Goal: Transaction & Acquisition: Purchase product/service

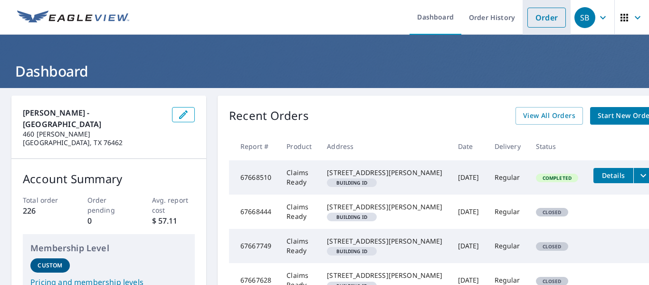
click at [550, 15] on link "Order" at bounding box center [546, 18] width 38 height 20
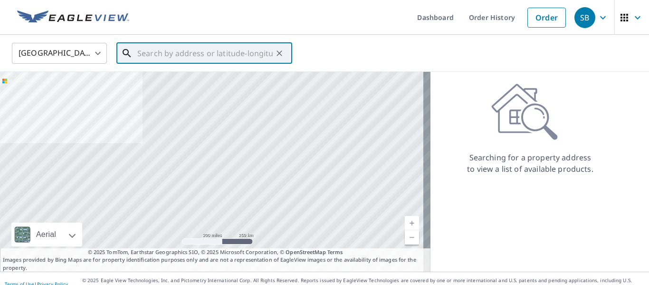
drag, startPoint x: 179, startPoint y: 55, endPoint x: 177, endPoint y: 47, distance: 8.7
click at [179, 55] on input "text" at bounding box center [204, 53] width 135 height 27
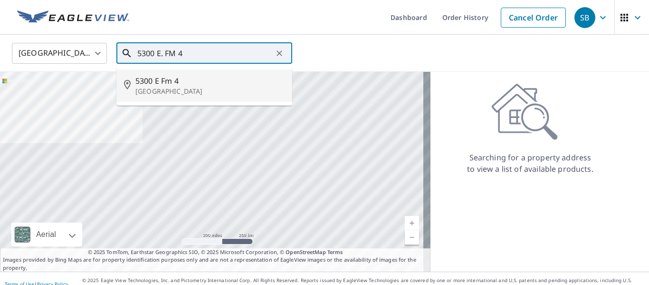
click at [136, 82] on span "5300 E Fm 4" at bounding box center [209, 80] width 149 height 11
type input "[STREET_ADDRESS]"
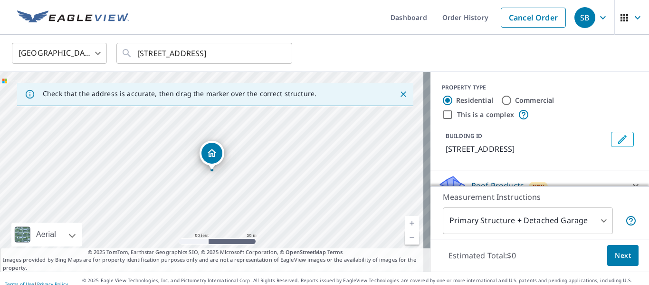
drag, startPoint x: 358, startPoint y: 217, endPoint x: 11, endPoint y: 87, distance: 369.6
click at [11, 87] on div "Check that the address is accurate, then drag the marker over the correct struc…" at bounding box center [215, 172] width 430 height 200
click at [73, 120] on div "[STREET_ADDRESS]" at bounding box center [215, 172] width 430 height 200
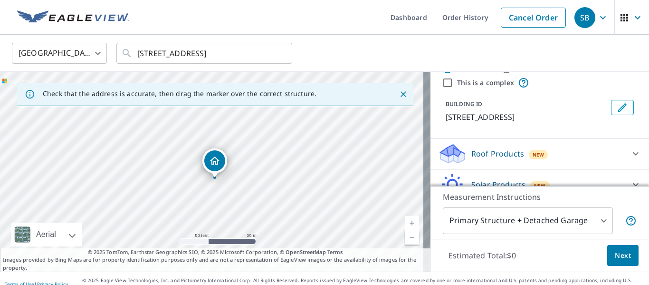
scroll to position [48, 0]
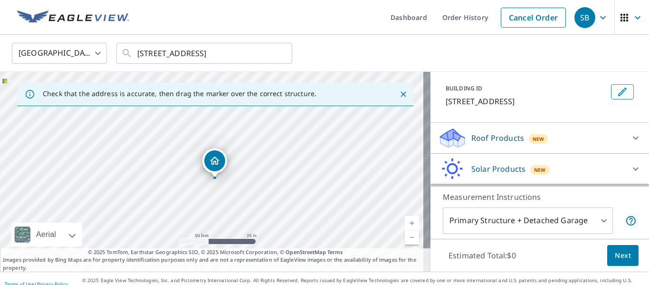
click at [474, 139] on p "Roof Products" at bounding box center [497, 137] width 53 height 11
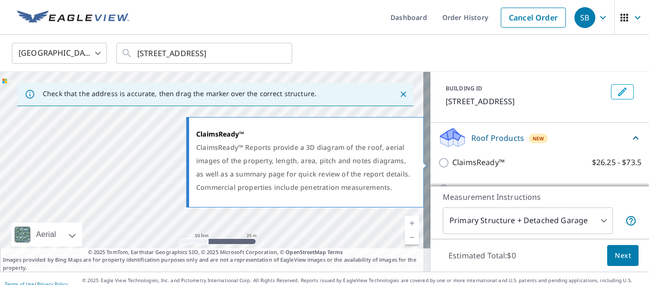
click at [439, 162] on input "ClaimsReady™ $26.25 - $73.5" at bounding box center [445, 162] width 14 height 11
checkbox input "true"
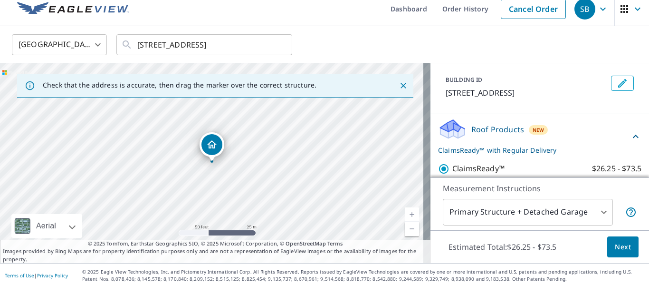
scroll to position [11, 0]
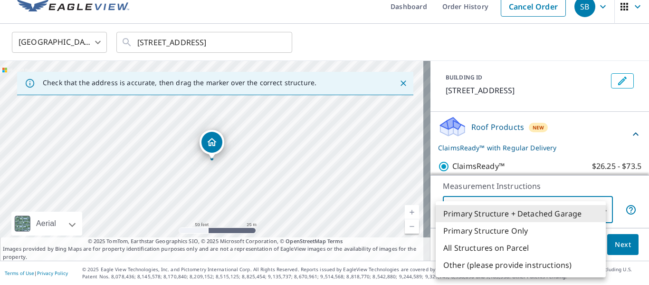
click at [492, 208] on body "SB SB Dashboard Order History Cancel Order SB [GEOGRAPHIC_DATA] [GEOGRAPHIC_DAT…" at bounding box center [324, 142] width 649 height 285
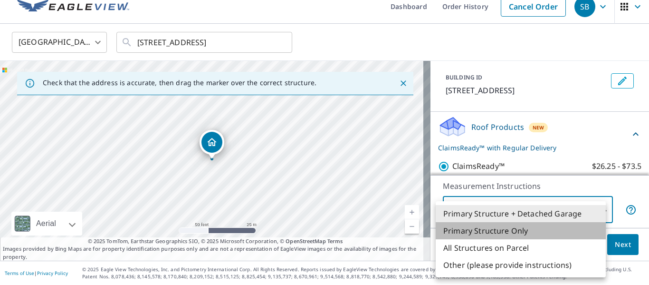
click at [503, 231] on li "Primary Structure Only" at bounding box center [521, 230] width 170 height 17
type input "2"
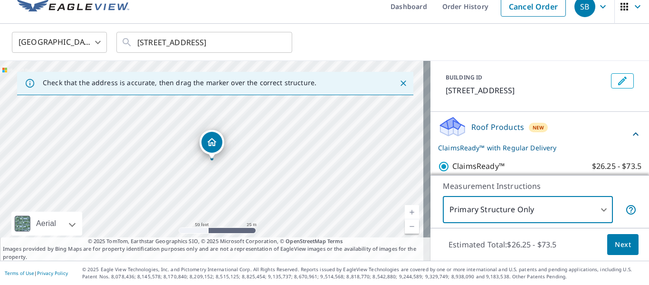
click at [615, 246] on span "Next" at bounding box center [623, 244] width 16 height 12
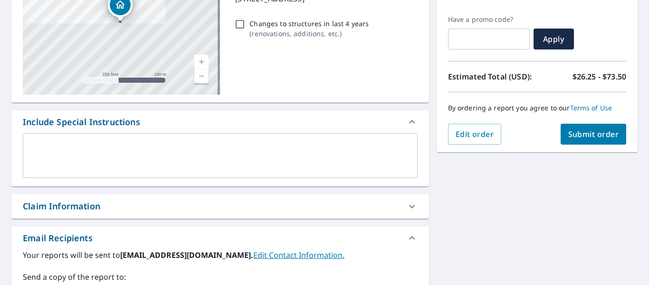
scroll to position [153, 0]
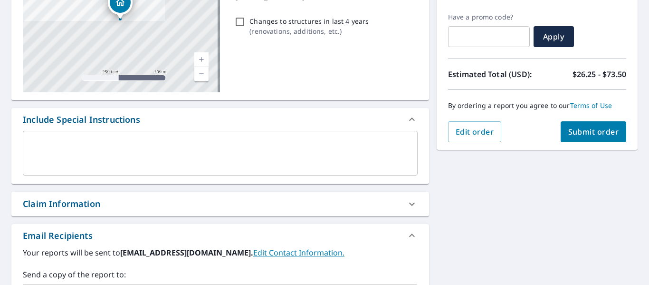
click at [576, 130] on span "Submit order" at bounding box center [593, 131] width 51 height 10
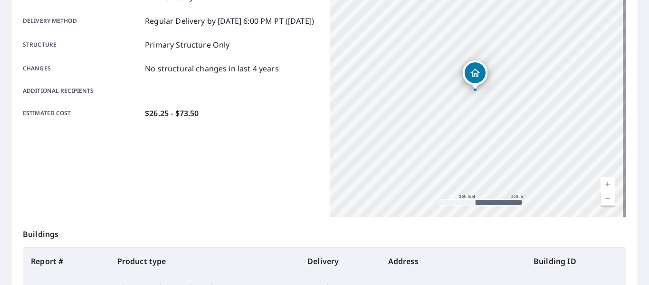
click at [238, 165] on div "Product type Claims Ready - Residential Delivery method Regular Delivery by [DA…" at bounding box center [171, 98] width 296 height 238
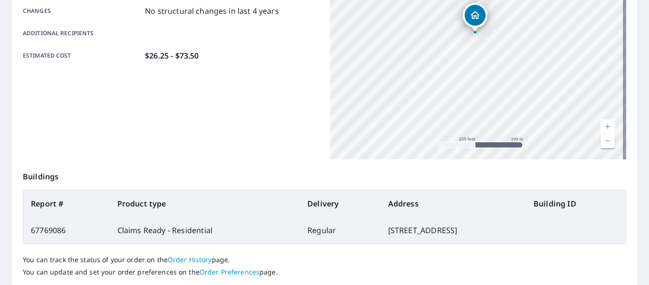
scroll to position [275, 0]
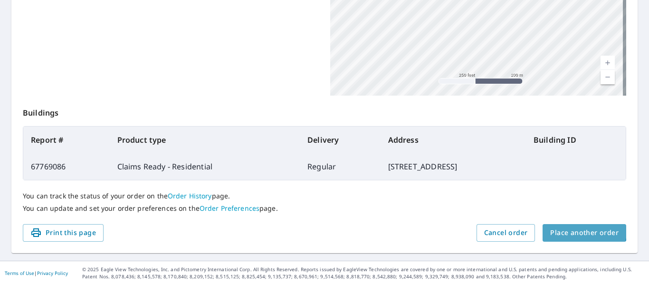
click at [574, 228] on span "Place another order" at bounding box center [584, 233] width 68 height 12
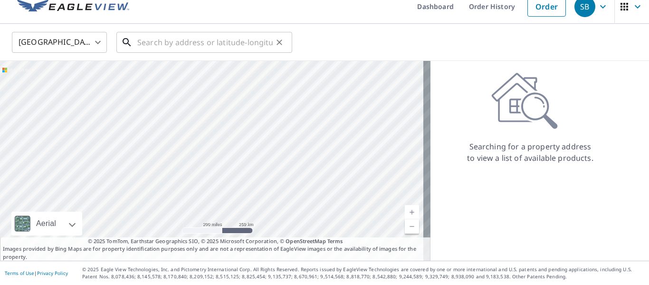
click at [219, 45] on input "text" at bounding box center [204, 42] width 135 height 27
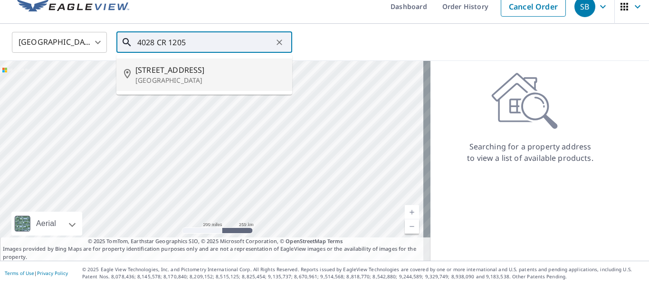
click at [174, 78] on p "[GEOGRAPHIC_DATA]" at bounding box center [209, 81] width 149 height 10
type input "[STREET_ADDRESS]"
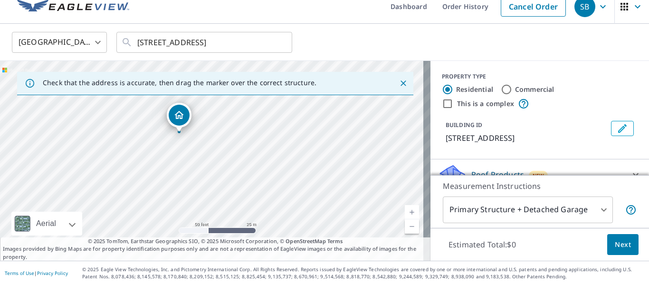
drag, startPoint x: 289, startPoint y: 197, endPoint x: 257, endPoint y: 170, distance: 42.5
click at [257, 170] on div "[STREET_ADDRESS]" at bounding box center [215, 161] width 430 height 200
drag, startPoint x: 189, startPoint y: 146, endPoint x: 197, endPoint y: 168, distance: 23.7
click at [197, 168] on div "[STREET_ADDRESS]" at bounding box center [215, 161] width 430 height 200
drag, startPoint x: 175, startPoint y: 175, endPoint x: 239, endPoint y: 195, distance: 67.2
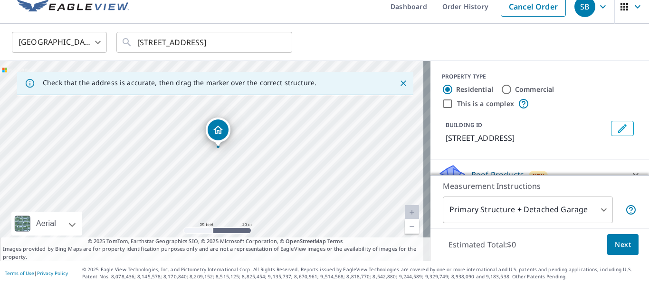
click at [239, 195] on div "[STREET_ADDRESS]" at bounding box center [215, 161] width 430 height 200
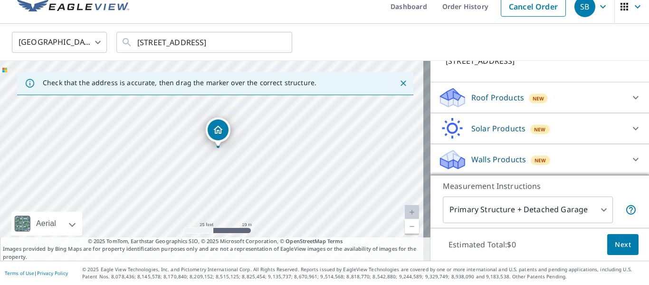
scroll to position [88, 0]
click at [480, 97] on p "Roof Products" at bounding box center [497, 97] width 53 height 11
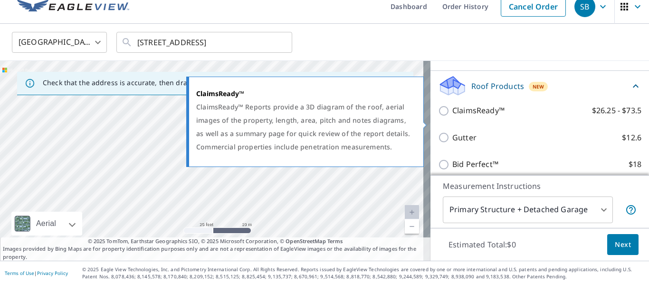
click at [438, 116] on input "ClaimsReady™ $26.25 - $73.5" at bounding box center [445, 110] width 14 height 11
checkbox input "true"
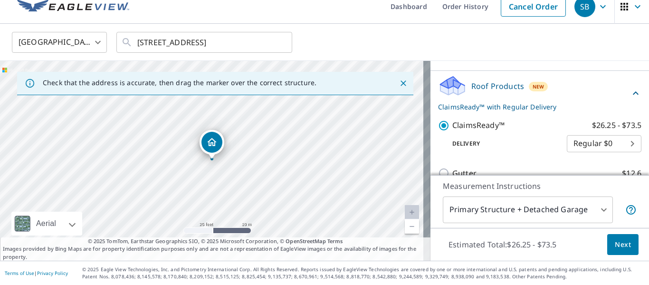
click at [595, 205] on body "SB SB Dashboard Order History Cancel Order SB [GEOGRAPHIC_DATA] [GEOGRAPHIC_DAT…" at bounding box center [324, 142] width 649 height 285
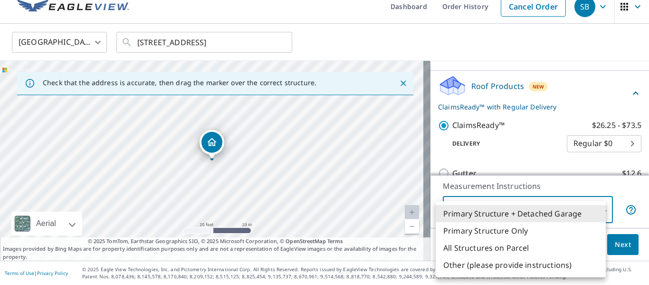
click at [505, 228] on li "Primary Structure Only" at bounding box center [521, 230] width 170 height 17
type input "2"
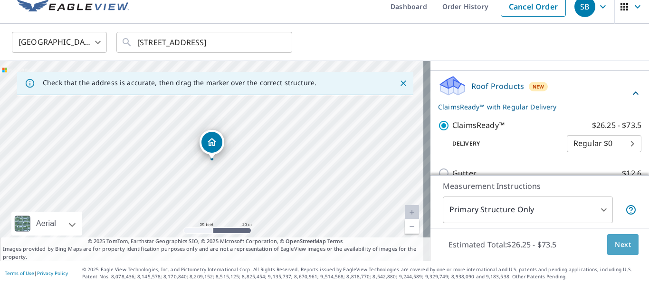
click at [615, 244] on span "Next" at bounding box center [623, 244] width 16 height 12
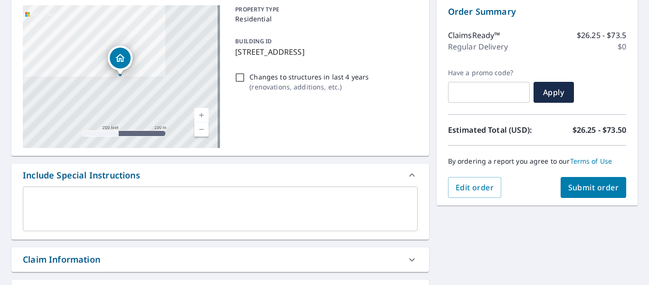
scroll to position [106, 0]
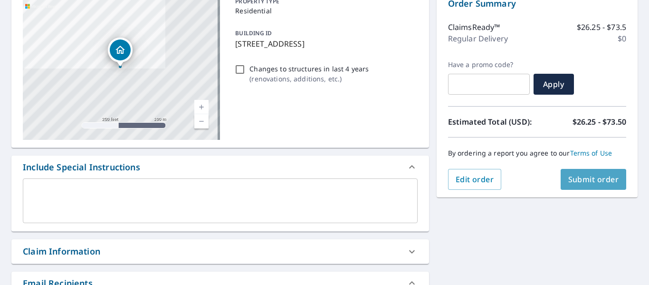
click at [572, 177] on span "Submit order" at bounding box center [593, 179] width 51 height 10
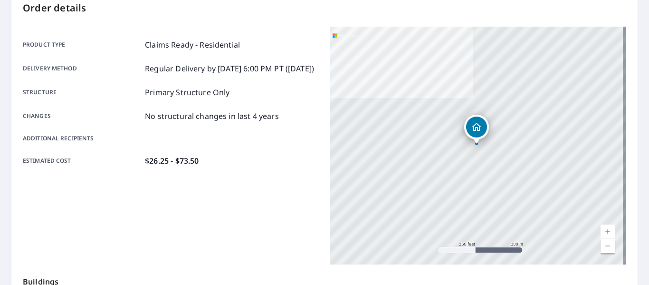
click at [280, 195] on div "Product type Claims Ready - Residential Delivery method Regular Delivery by [DA…" at bounding box center [171, 146] width 296 height 238
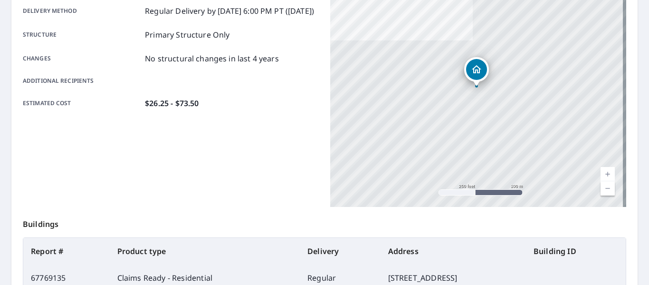
scroll to position [275, 0]
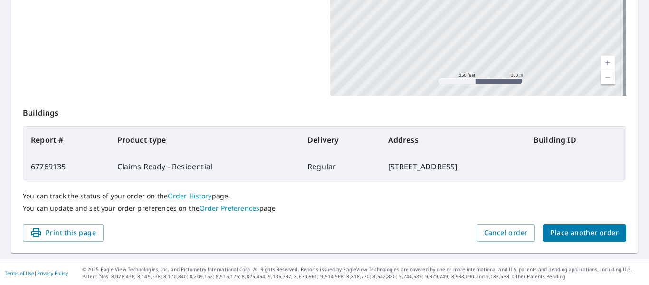
click at [561, 230] on span "Place another order" at bounding box center [584, 233] width 68 height 12
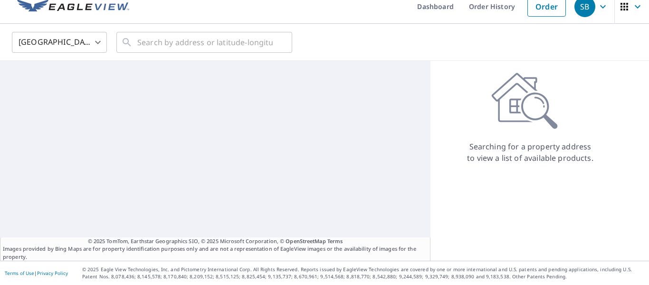
scroll to position [11, 0]
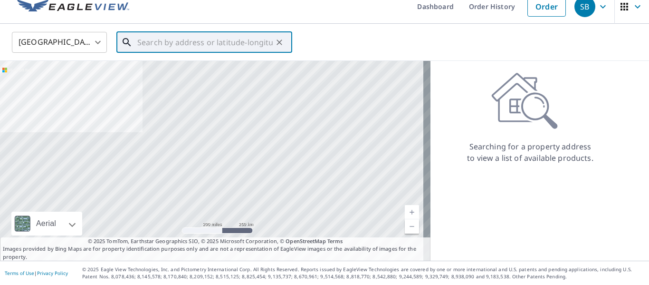
click at [241, 44] on input "text" at bounding box center [204, 42] width 135 height 27
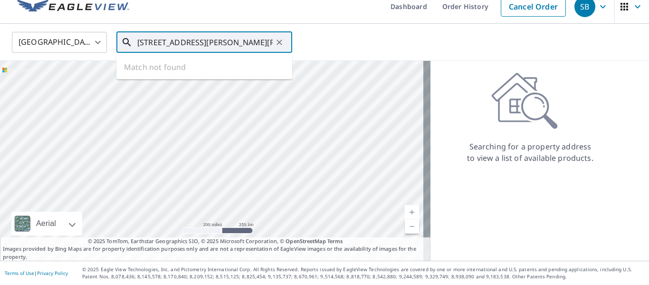
drag, startPoint x: 230, startPoint y: 40, endPoint x: 121, endPoint y: 47, distance: 110.0
click at [121, 47] on div "[STREET_ADDRESS][PERSON_NAME][PERSON_NAME] ​" at bounding box center [204, 42] width 176 height 21
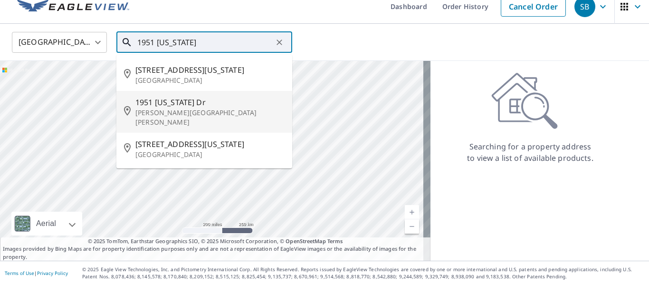
click at [159, 109] on p "[PERSON_NAME][GEOGRAPHIC_DATA][PERSON_NAME]" at bounding box center [209, 117] width 149 height 19
type input "[STREET_ADDRESS][US_STATE][PERSON_NAME]"
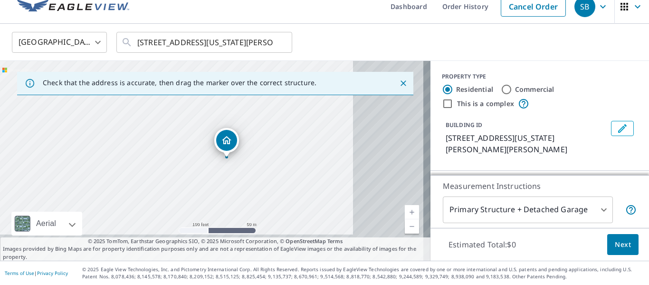
drag, startPoint x: 186, startPoint y: 162, endPoint x: 141, endPoint y: 149, distance: 46.7
click at [142, 150] on div "[STREET_ADDRESS][US_STATE][PERSON_NAME]" at bounding box center [215, 161] width 430 height 200
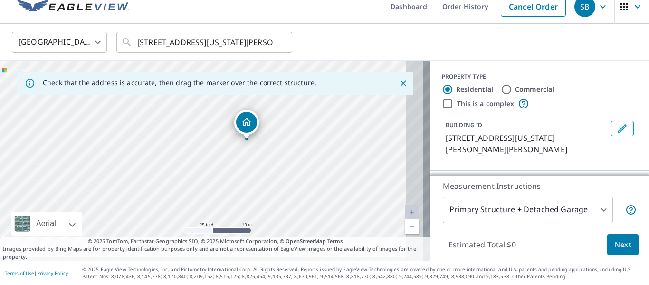
drag, startPoint x: 198, startPoint y: 166, endPoint x: 43, endPoint y: 141, distance: 156.4
click at [44, 141] on div "[STREET_ADDRESS][US_STATE][PERSON_NAME]" at bounding box center [215, 161] width 430 height 200
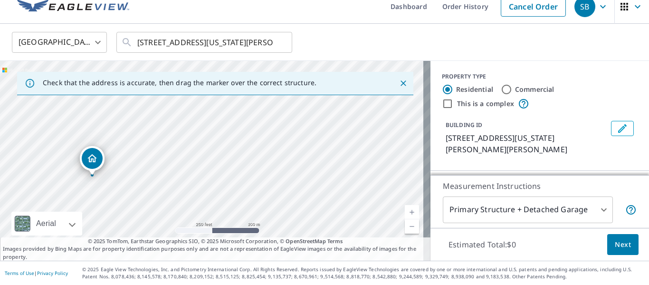
drag, startPoint x: 39, startPoint y: 113, endPoint x: 57, endPoint y: 153, distance: 44.9
click at [57, 153] on div "[STREET_ADDRESS][US_STATE][PERSON_NAME]" at bounding box center [215, 161] width 430 height 200
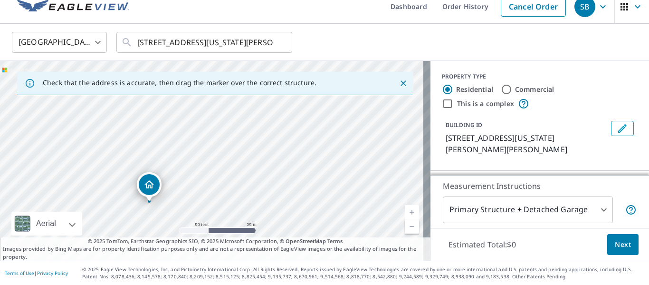
drag, startPoint x: 119, startPoint y: 187, endPoint x: 114, endPoint y: 112, distance: 74.8
click at [114, 112] on div "[STREET_ADDRESS][US_STATE][PERSON_NAME]" at bounding box center [215, 161] width 430 height 200
drag, startPoint x: 149, startPoint y: 184, endPoint x: 156, endPoint y: 184, distance: 7.1
drag, startPoint x: 187, startPoint y: 143, endPoint x: 179, endPoint y: 216, distance: 73.7
click at [179, 216] on div "[STREET_ADDRESS][US_STATE][PERSON_NAME]" at bounding box center [215, 161] width 430 height 200
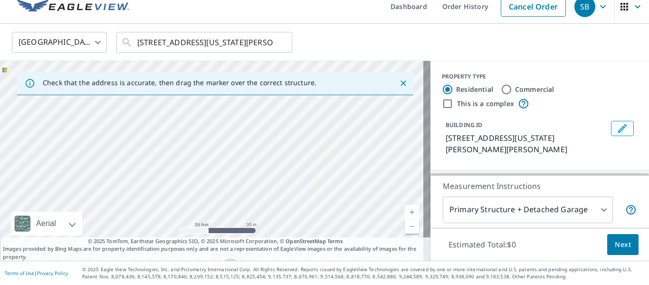
drag, startPoint x: 184, startPoint y: 156, endPoint x: 136, endPoint y: 172, distance: 50.5
click at [136, 172] on div "[STREET_ADDRESS][US_STATE][PERSON_NAME]" at bounding box center [215, 161] width 430 height 200
drag, startPoint x: 169, startPoint y: 173, endPoint x: 108, endPoint y: 156, distance: 62.8
click at [108, 156] on div "[STREET_ADDRESS][US_STATE][PERSON_NAME]" at bounding box center [215, 161] width 430 height 200
drag, startPoint x: 162, startPoint y: 155, endPoint x: 161, endPoint y: 161, distance: 5.7
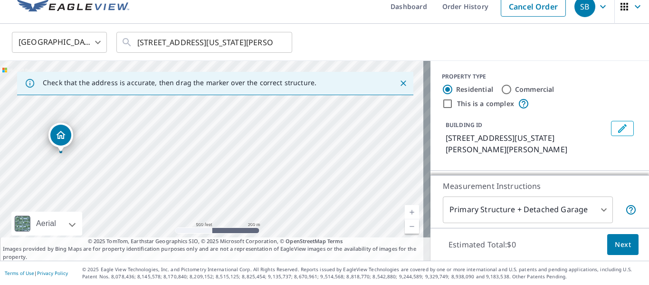
click at [161, 161] on div "[STREET_ADDRESS][US_STATE][PERSON_NAME]" at bounding box center [215, 161] width 430 height 200
drag, startPoint x: 63, startPoint y: 136, endPoint x: 158, endPoint y: 151, distance: 96.7
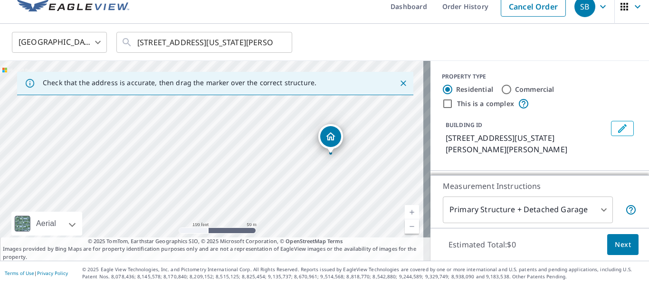
drag, startPoint x: 188, startPoint y: 163, endPoint x: 38, endPoint y: 166, distance: 150.1
click at [38, 166] on div "[STREET_ADDRESS][US_STATE][PERSON_NAME]" at bounding box center [215, 161] width 430 height 200
drag, startPoint x: 155, startPoint y: 143, endPoint x: 0, endPoint y: 98, distance: 161.2
click at [0, 98] on div "[STREET_ADDRESS][US_STATE][PERSON_NAME]" at bounding box center [215, 161] width 430 height 200
drag, startPoint x: 199, startPoint y: 162, endPoint x: 180, endPoint y: 72, distance: 92.3
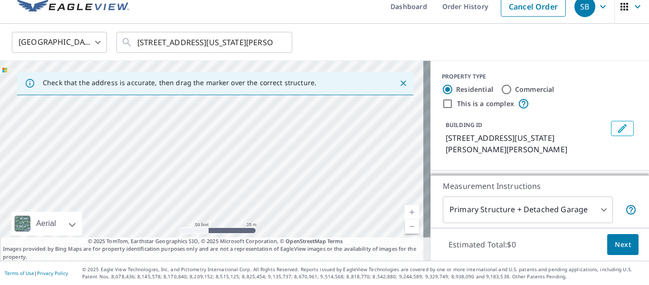
click at [180, 72] on div "Check that the address is accurate, then drag the marker over the correct struc…" at bounding box center [215, 161] width 430 height 200
click at [203, 149] on div "[STREET_ADDRESS][US_STATE][PERSON_NAME]" at bounding box center [215, 161] width 430 height 200
drag, startPoint x: 284, startPoint y: 214, endPoint x: 258, endPoint y: 99, distance: 117.8
click at [258, 99] on div "[STREET_ADDRESS][US_STATE][PERSON_NAME]" at bounding box center [215, 161] width 430 height 200
drag, startPoint x: 292, startPoint y: 223, endPoint x: 232, endPoint y: 124, distance: 116.3
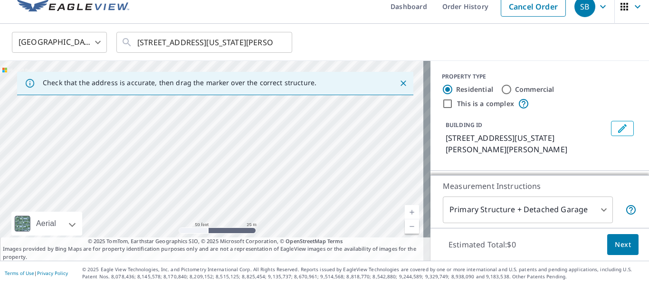
click at [232, 124] on div "[STREET_ADDRESS][US_STATE][PERSON_NAME]" at bounding box center [215, 161] width 430 height 200
drag, startPoint x: 309, startPoint y: 181, endPoint x: 216, endPoint y: 137, distance: 103.3
click at [216, 137] on div "[STREET_ADDRESS][US_STATE][PERSON_NAME]" at bounding box center [215, 161] width 430 height 200
drag, startPoint x: 189, startPoint y: 132, endPoint x: 236, endPoint y: 183, distance: 70.0
click at [236, 183] on div "[STREET_ADDRESS][US_STATE][PERSON_NAME]" at bounding box center [215, 161] width 430 height 200
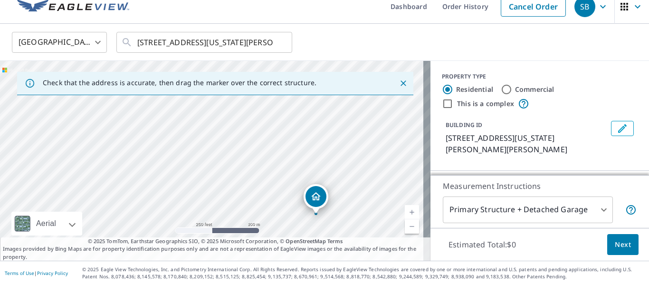
drag, startPoint x: 214, startPoint y: 118, endPoint x: 253, endPoint y: 215, distance: 104.2
click at [250, 219] on div "[STREET_ADDRESS][US_STATE][PERSON_NAME]" at bounding box center [215, 161] width 430 height 200
drag, startPoint x: 267, startPoint y: 206, endPoint x: 260, endPoint y: 168, distance: 38.6
click at [260, 168] on div "[STREET_ADDRESS][US_STATE][PERSON_NAME]" at bounding box center [215, 161] width 430 height 200
drag, startPoint x: 286, startPoint y: 203, endPoint x: 266, endPoint y: 149, distance: 57.3
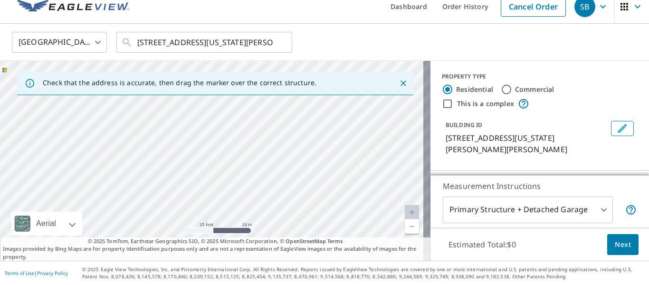
click at [266, 149] on div "[STREET_ADDRESS][US_STATE][PERSON_NAME]" at bounding box center [215, 161] width 430 height 200
drag, startPoint x: 270, startPoint y: 193, endPoint x: 254, endPoint y: 138, distance: 57.3
click at [254, 138] on div "[STREET_ADDRESS][US_STATE][PERSON_NAME]" at bounding box center [215, 161] width 430 height 200
drag, startPoint x: 324, startPoint y: 198, endPoint x: 250, endPoint y: 221, distance: 77.1
click at [250, 221] on div "[STREET_ADDRESS][US_STATE][PERSON_NAME]" at bounding box center [215, 161] width 430 height 200
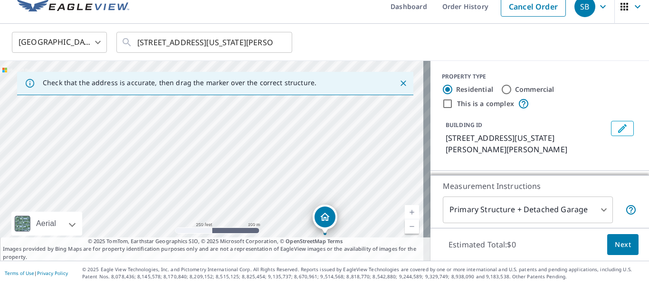
drag, startPoint x: 211, startPoint y: 114, endPoint x: 321, endPoint y: 219, distance: 150.9
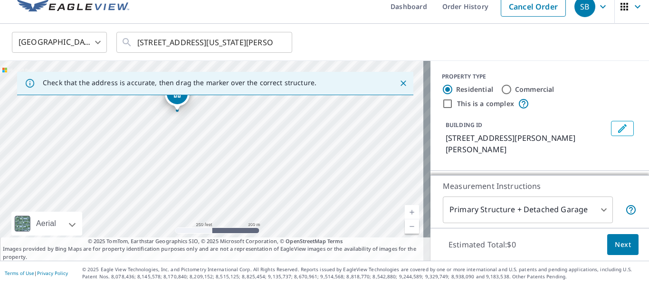
drag, startPoint x: 279, startPoint y: 224, endPoint x: 245, endPoint y: 176, distance: 59.6
click at [245, 176] on div "[STREET_ADDRESS][PERSON_NAME][PERSON_NAME]" at bounding box center [215, 161] width 430 height 200
drag, startPoint x: 151, startPoint y: 147, endPoint x: 358, endPoint y: 206, distance: 215.3
click at [374, 212] on div "[STREET_ADDRESS][PERSON_NAME][PERSON_NAME]" at bounding box center [215, 161] width 430 height 200
drag, startPoint x: 194, startPoint y: 139, endPoint x: 203, endPoint y: 180, distance: 41.5
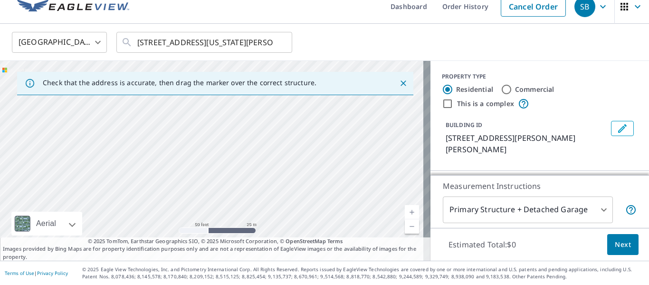
click at [203, 180] on div "[STREET_ADDRESS][PERSON_NAME][PERSON_NAME]" at bounding box center [215, 161] width 430 height 200
drag, startPoint x: 222, startPoint y: 126, endPoint x: 39, endPoint y: 123, distance: 182.9
drag, startPoint x: 154, startPoint y: 125, endPoint x: 177, endPoint y: 168, distance: 48.2
click at [177, 168] on div "[STREET_ADDRESS][US_STATE][PERSON_NAME]" at bounding box center [215, 161] width 430 height 200
drag, startPoint x: 233, startPoint y: 184, endPoint x: 177, endPoint y: 165, distance: 59.3
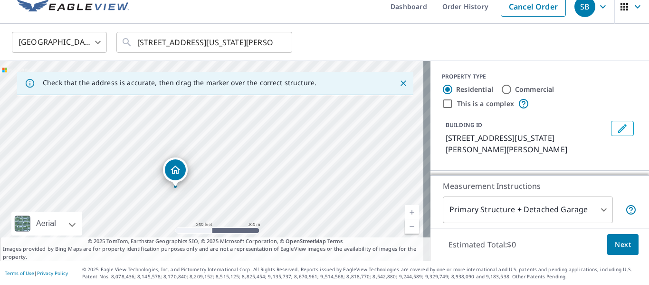
drag, startPoint x: 237, startPoint y: 123, endPoint x: 200, endPoint y: 150, distance: 45.8
click at [200, 150] on div "[STREET_ADDRESS][US_STATE][PERSON_NAME]" at bounding box center [215, 161] width 430 height 200
drag, startPoint x: 180, startPoint y: 171, endPoint x: 178, endPoint y: 121, distance: 49.9
drag, startPoint x: 245, startPoint y: 109, endPoint x: 260, endPoint y: 177, distance: 69.2
click at [260, 177] on div "[STREET_ADDRESS][US_STATE][PERSON_NAME]" at bounding box center [215, 161] width 430 height 200
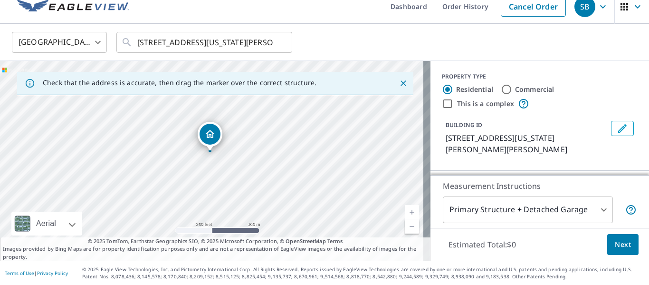
drag, startPoint x: 222, startPoint y: 213, endPoint x: 203, endPoint y: 133, distance: 81.7
drag, startPoint x: 245, startPoint y: 158, endPoint x: 281, endPoint y: 235, distance: 85.2
click at [281, 235] on div "[STREET_ADDRESS][US_STATE][PERSON_NAME]" at bounding box center [215, 161] width 430 height 200
drag, startPoint x: 259, startPoint y: 228, endPoint x: 197, endPoint y: 122, distance: 122.9
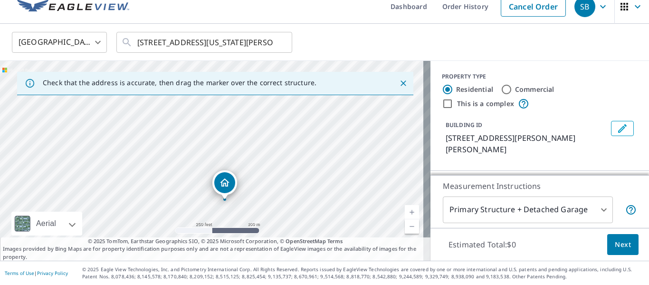
drag, startPoint x: 238, startPoint y: 169, endPoint x: 250, endPoint y: 209, distance: 42.4
click at [250, 209] on div "[STREET_ADDRESS][PERSON_NAME]" at bounding box center [215, 161] width 430 height 200
drag, startPoint x: 280, startPoint y: 210, endPoint x: 210, endPoint y: 120, distance: 113.8
click at [212, 121] on div "[STREET_ADDRESS][PERSON_NAME]" at bounding box center [215, 161] width 430 height 200
drag, startPoint x: 250, startPoint y: 105, endPoint x: 302, endPoint y: 194, distance: 103.2
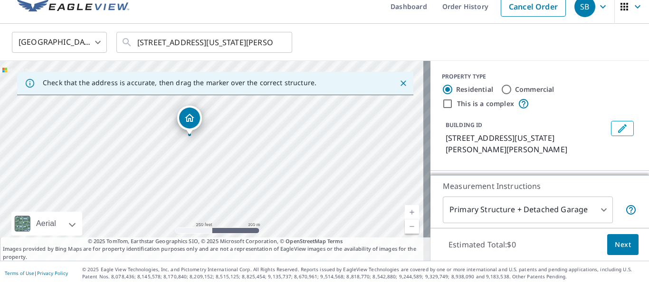
drag, startPoint x: 253, startPoint y: 199, endPoint x: 230, endPoint y: 175, distance: 32.9
click at [230, 175] on div "[STREET_ADDRESS][US_STATE][PERSON_NAME]" at bounding box center [215, 161] width 430 height 200
drag, startPoint x: 305, startPoint y: 167, endPoint x: 274, endPoint y: 227, distance: 67.4
click at [274, 229] on div "[STREET_ADDRESS][US_STATE][PERSON_NAME]" at bounding box center [215, 161] width 430 height 200
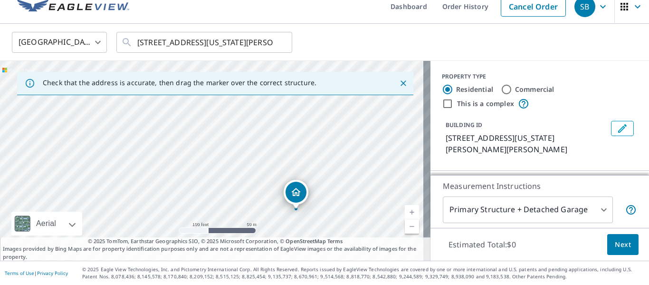
drag, startPoint x: 161, startPoint y: 122, endPoint x: 289, endPoint y: 192, distance: 146.7
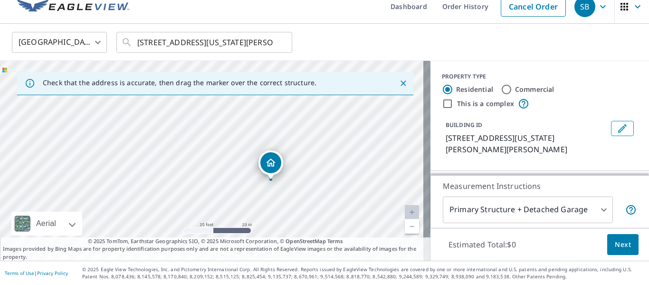
drag, startPoint x: 263, startPoint y: 148, endPoint x: 188, endPoint y: 207, distance: 95.8
click at [188, 207] on div "[STREET_ADDRESS][US_STATE][PERSON_NAME]" at bounding box center [215, 161] width 430 height 200
drag, startPoint x: 270, startPoint y: 160, endPoint x: 267, endPoint y: 143, distance: 17.0
click at [471, 207] on body "SB SB Dashboard Order History Cancel Order SB [GEOGRAPHIC_DATA] [GEOGRAPHIC_DAT…" at bounding box center [324, 142] width 649 height 285
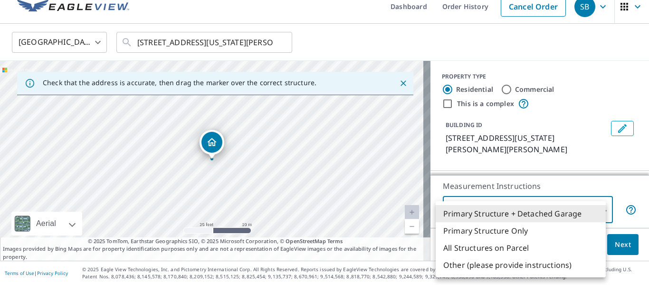
click at [465, 229] on li "Primary Structure Only" at bounding box center [521, 230] width 170 height 17
type input "2"
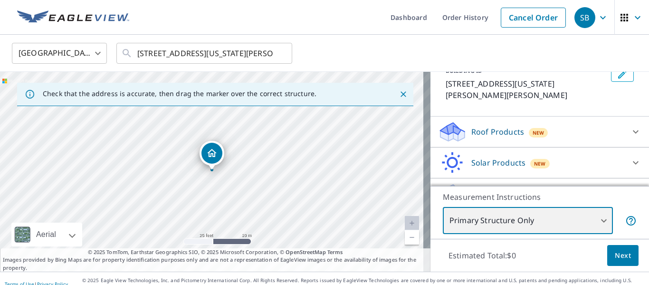
scroll to position [77, 0]
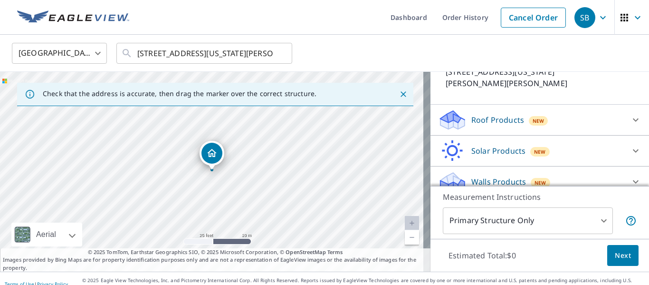
click at [476, 114] on p "Roof Products" at bounding box center [497, 119] width 53 height 11
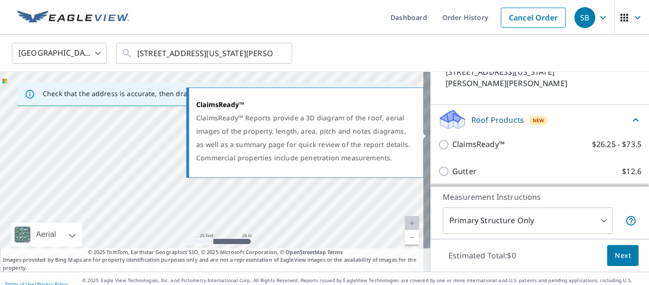
click at [438, 139] on input "ClaimsReady™ $26.25 - $73.5" at bounding box center [445, 144] width 14 height 11
checkbox input "true"
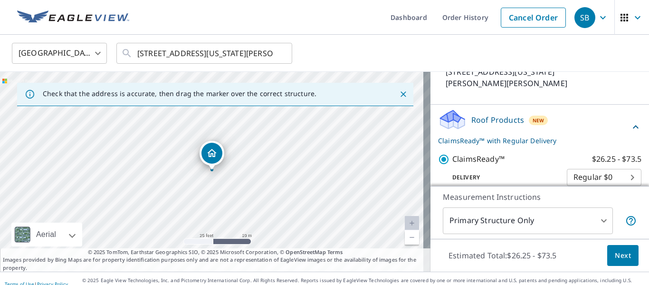
click at [616, 255] on span "Next" at bounding box center [623, 255] width 16 height 12
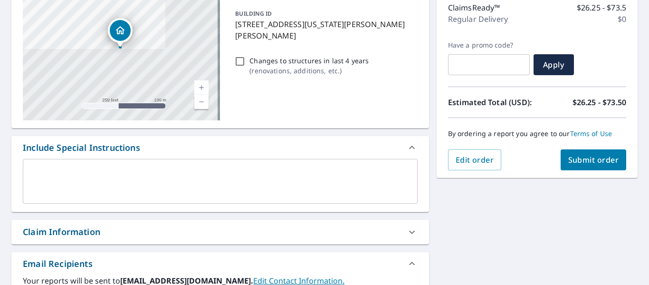
scroll to position [143, 0]
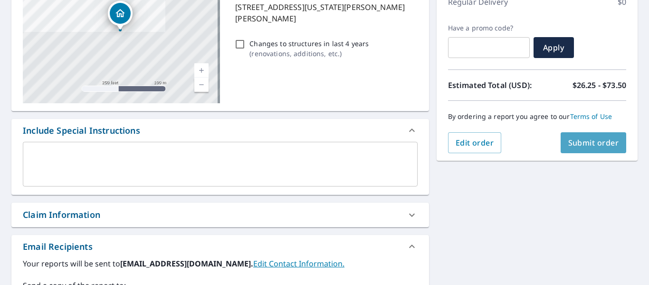
click at [591, 145] on span "Submit order" at bounding box center [593, 142] width 51 height 10
